Goal: Book appointment/travel/reservation

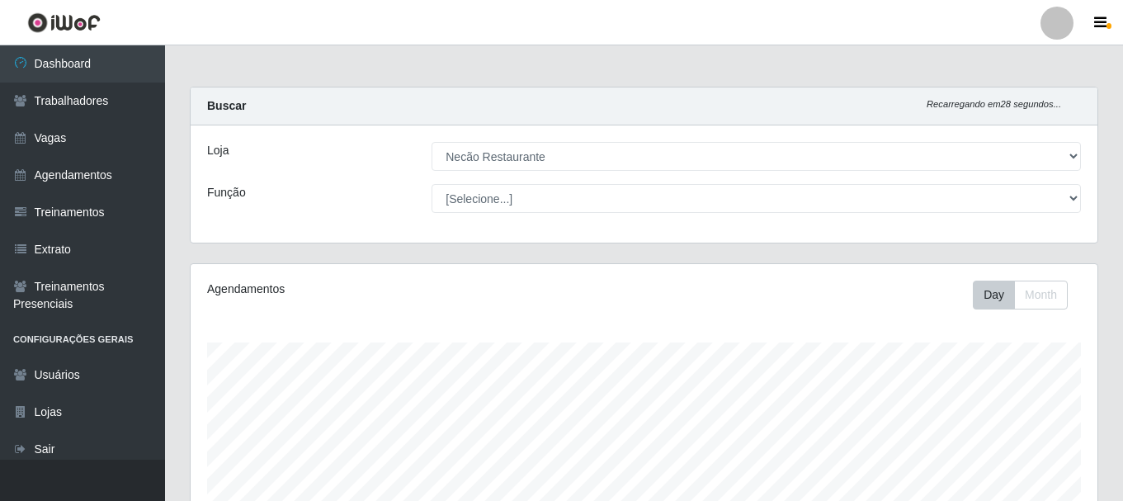
select select "334"
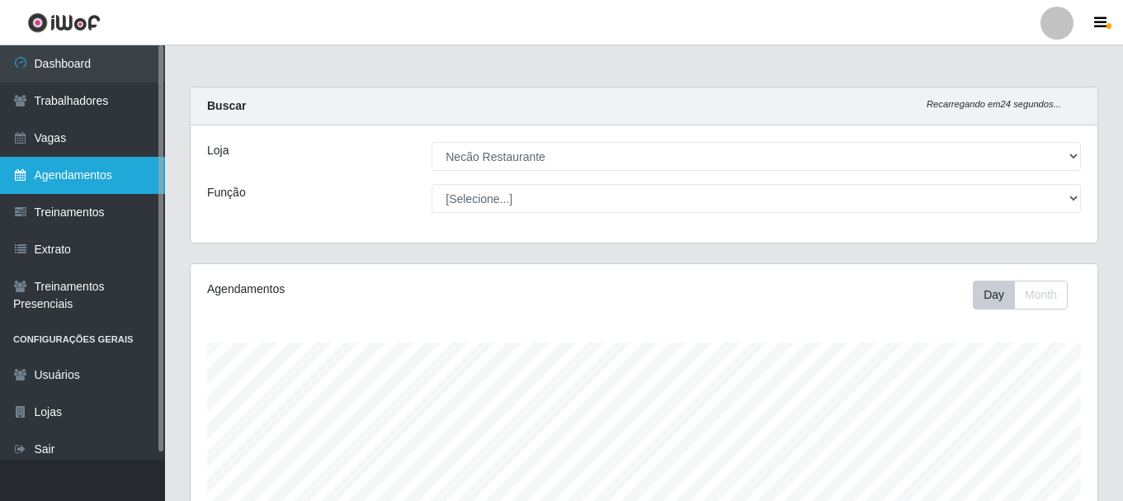
click at [89, 186] on link "Agendamentos" at bounding box center [82, 175] width 165 height 37
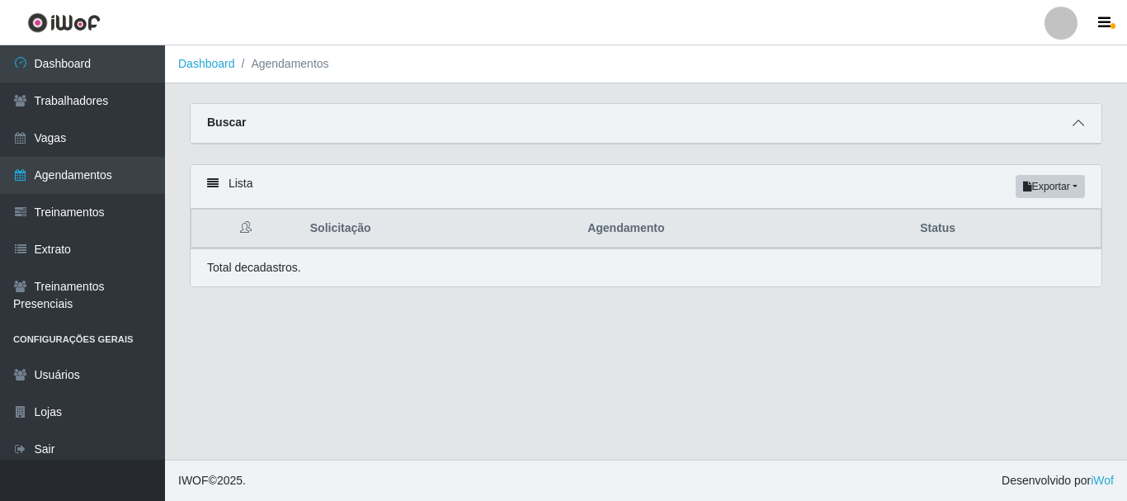
click at [1077, 129] on icon at bounding box center [1078, 123] width 12 height 12
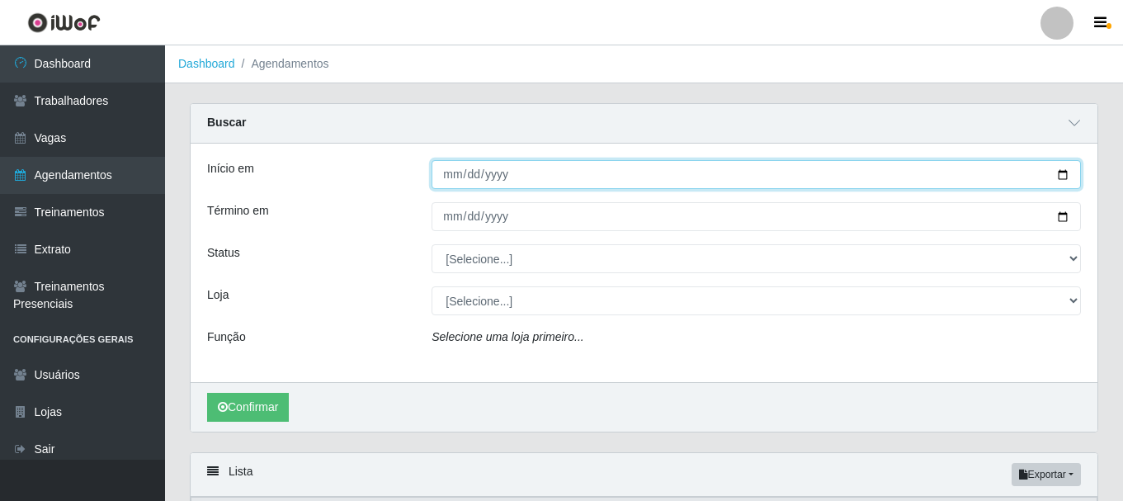
click at [1059, 176] on input "Início em" at bounding box center [755, 174] width 649 height 29
type input "[DATE]"
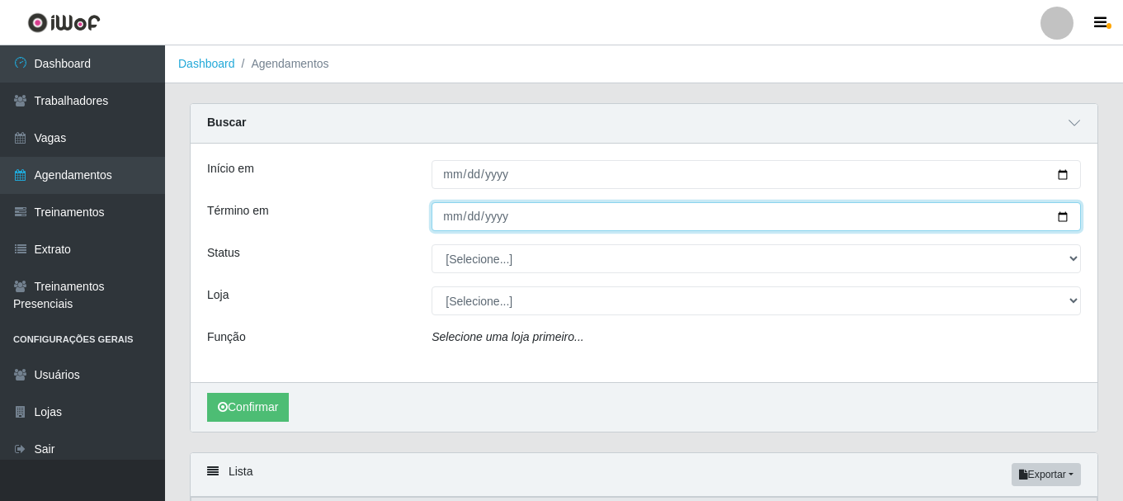
click at [1065, 219] on input "Término em" at bounding box center [755, 216] width 649 height 29
type input "[DATE]"
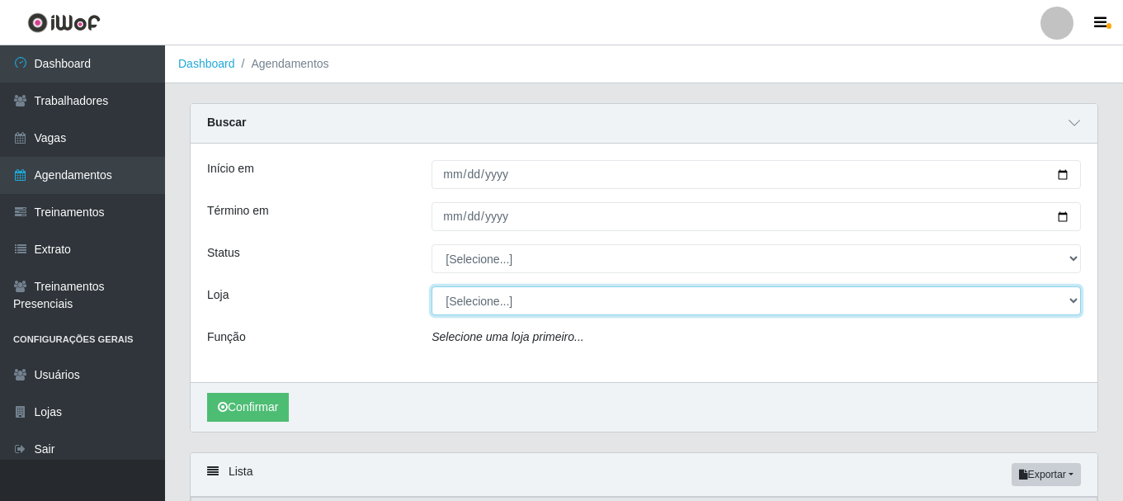
click at [508, 308] on select "[Selecione...] Necão Restaurante" at bounding box center [755, 300] width 649 height 29
select select "334"
click at [431, 287] on select "[Selecione...] Necão Restaurante" at bounding box center [755, 300] width 649 height 29
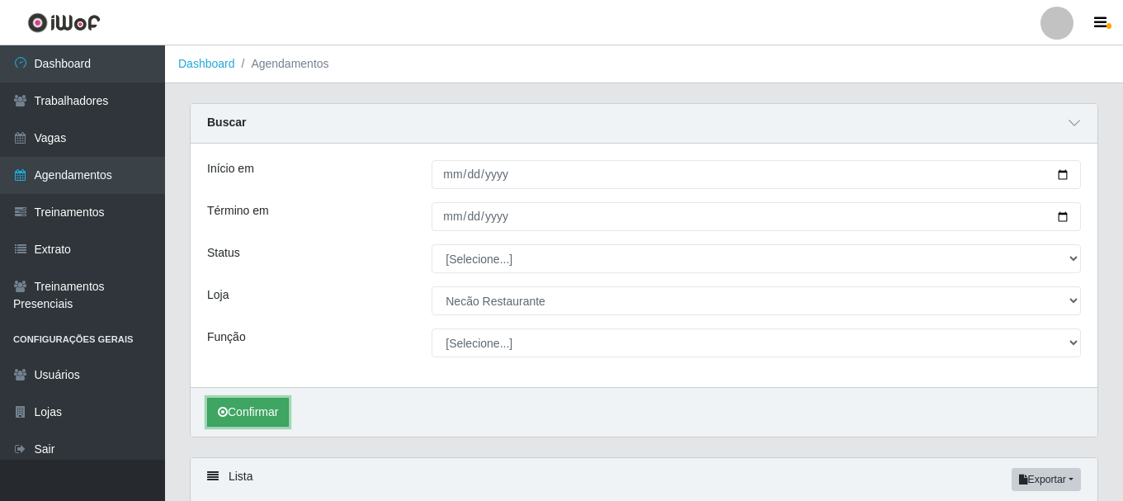
click at [257, 414] on button "Confirmar" at bounding box center [248, 412] width 82 height 29
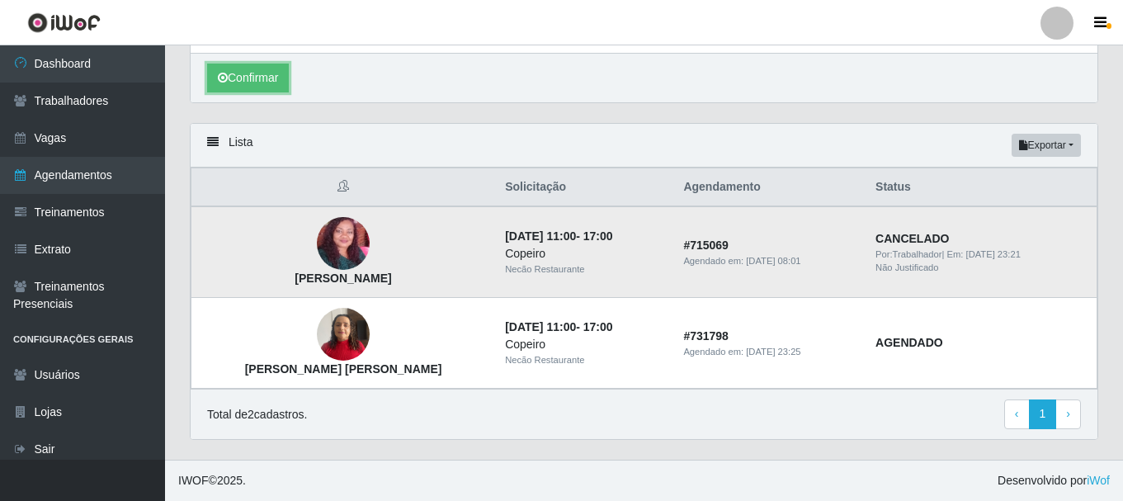
scroll to position [5, 0]
